Goal: Task Accomplishment & Management: Manage account settings

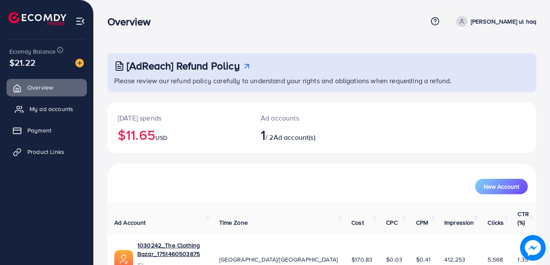
click at [61, 108] on span "My ad accounts" at bounding box center [52, 108] width 44 height 9
